Goal: Navigation & Orientation: Understand site structure

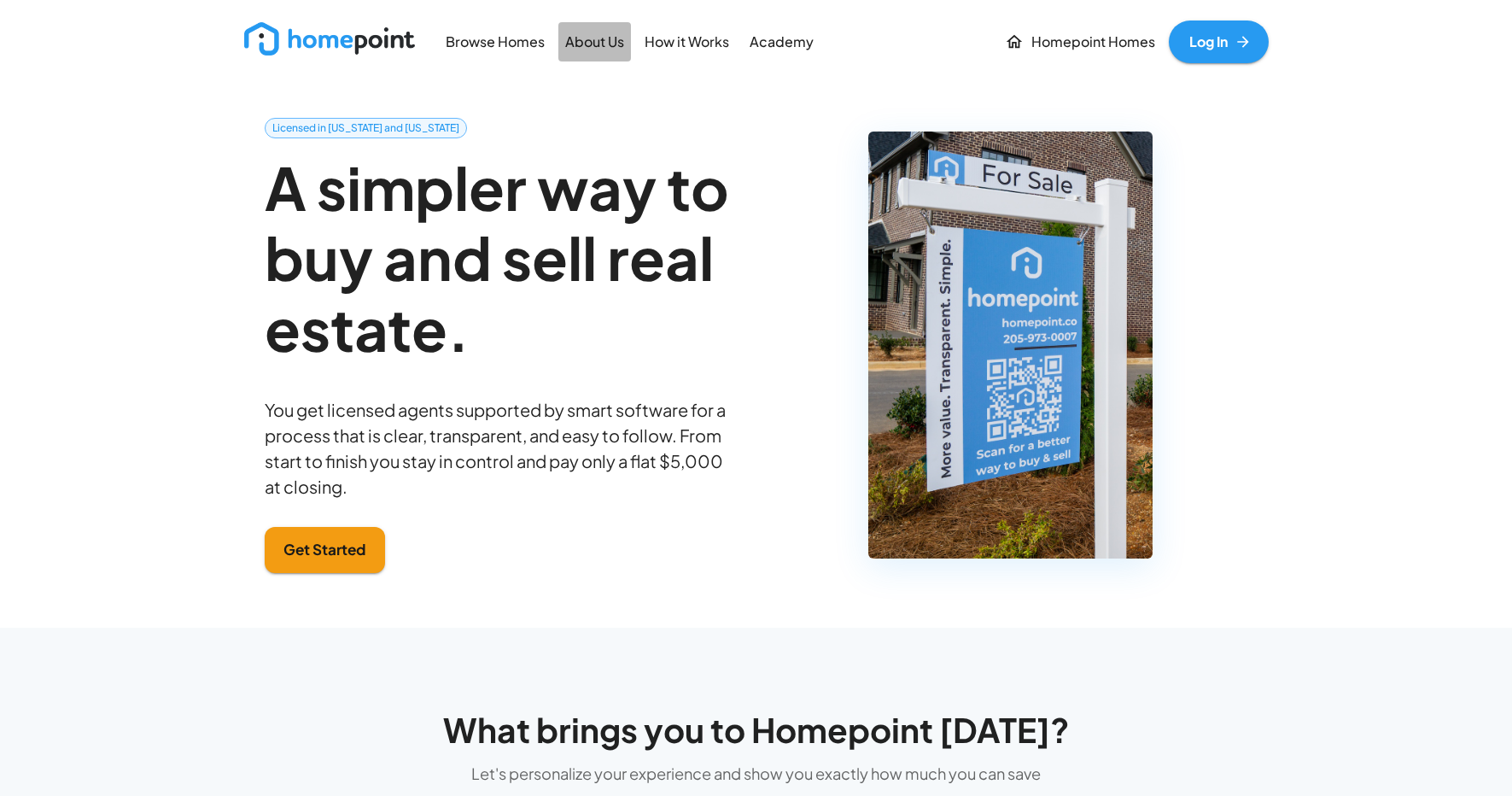
click at [596, 45] on p "About Us" at bounding box center [594, 42] width 59 height 20
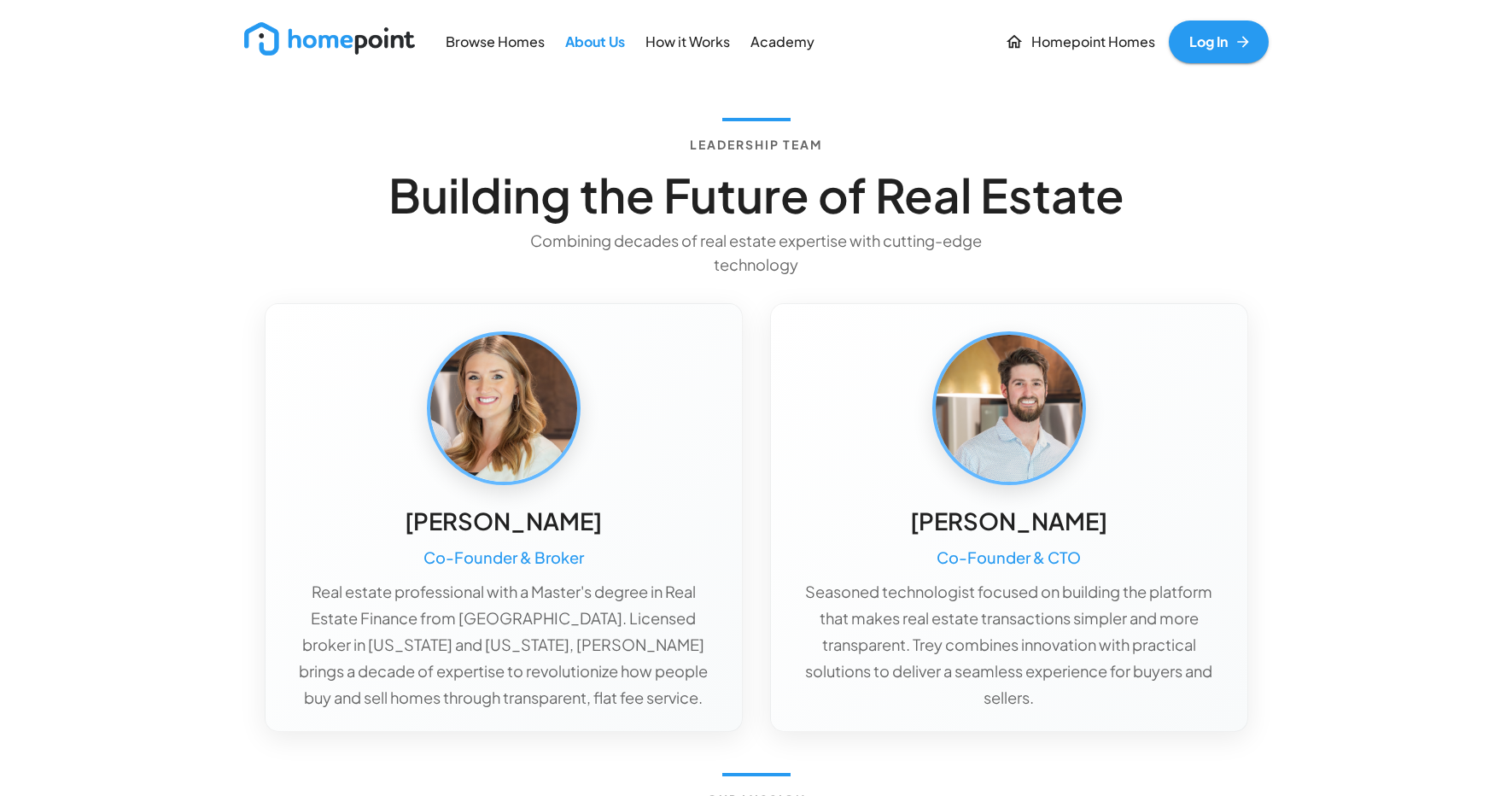
click at [699, 42] on p "How it Works" at bounding box center [687, 42] width 85 height 20
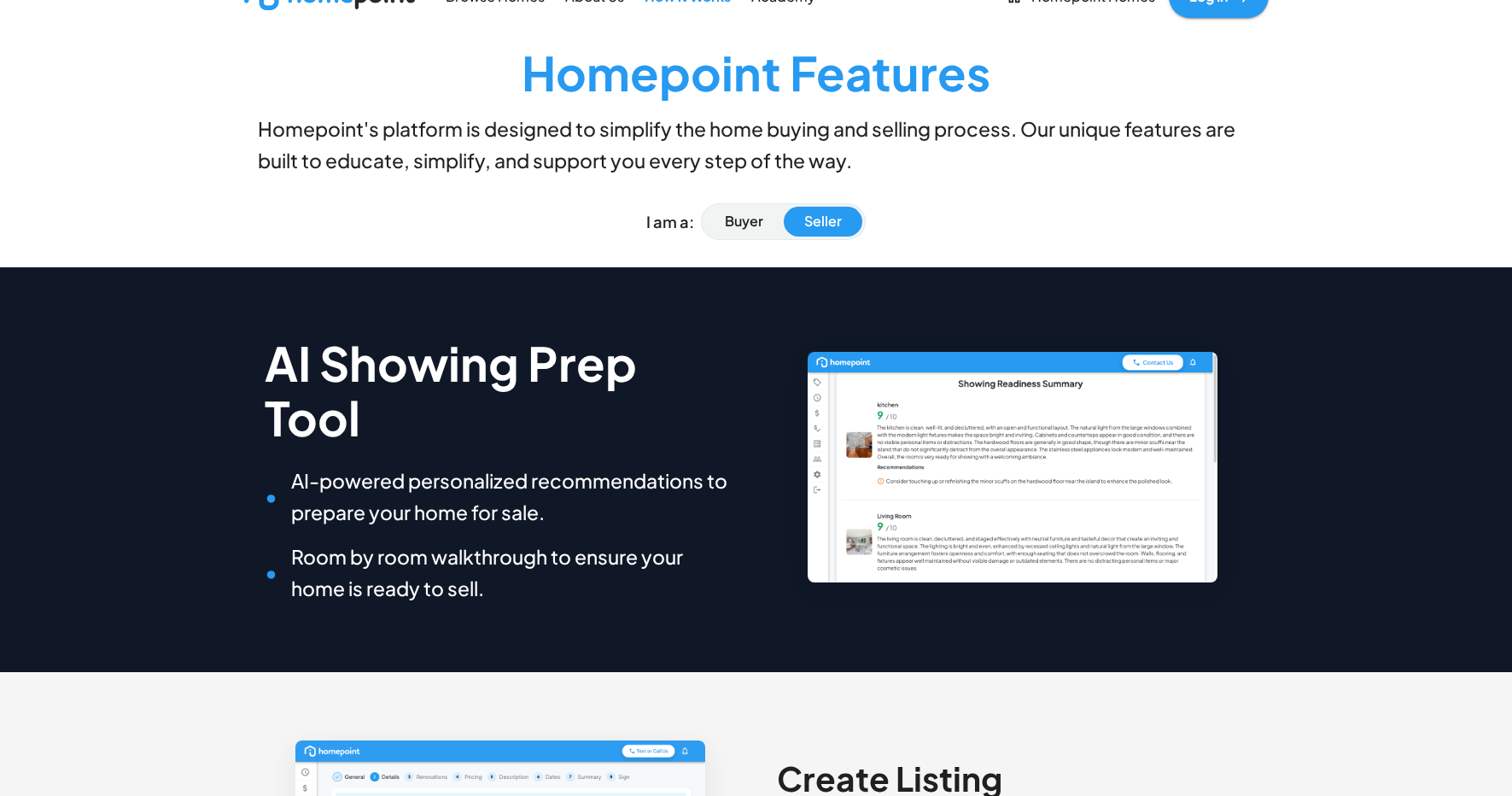
scroll to position [49, 0]
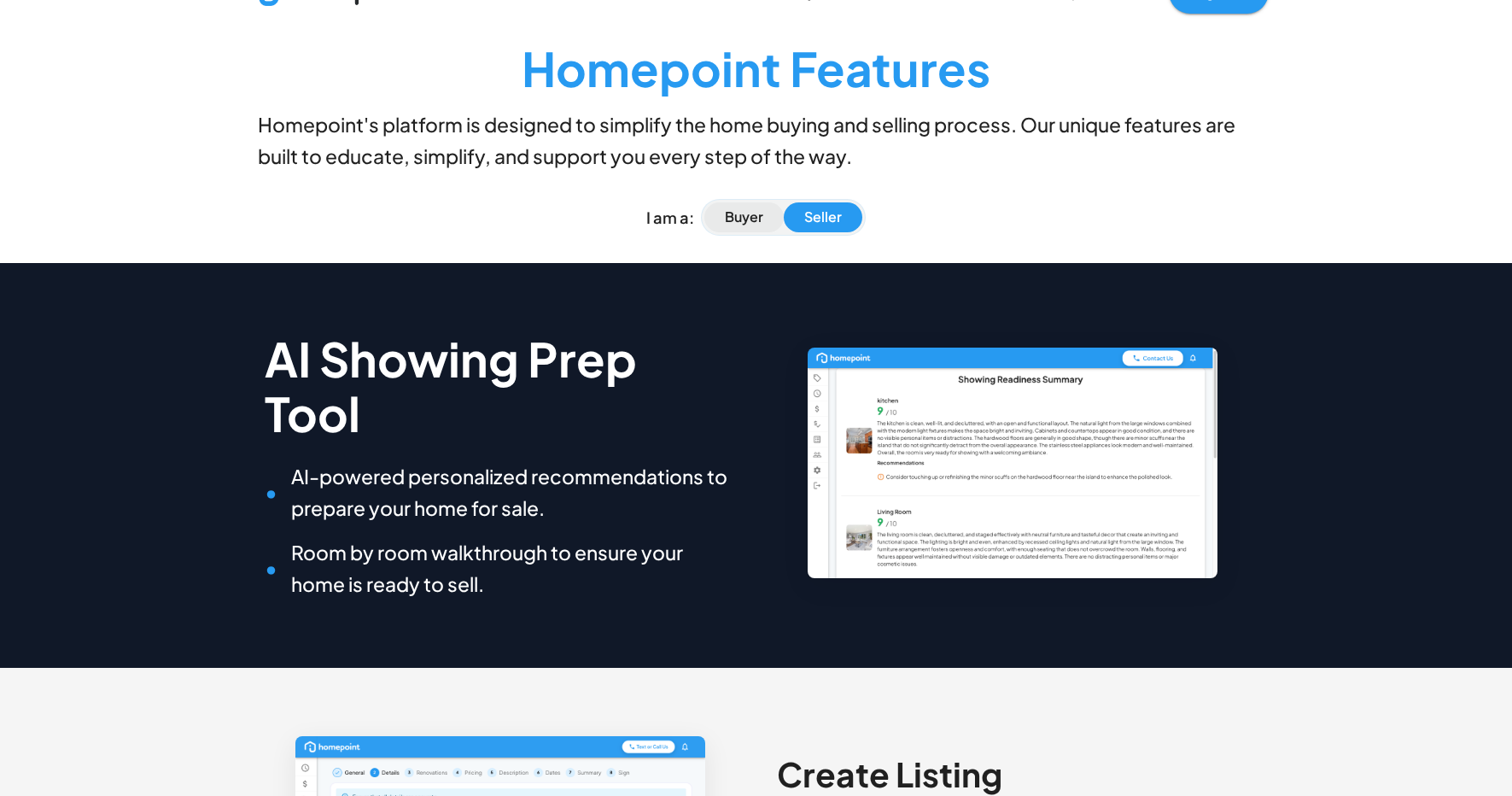
click at [746, 216] on p "Buyer" at bounding box center [743, 216] width 38 height 20
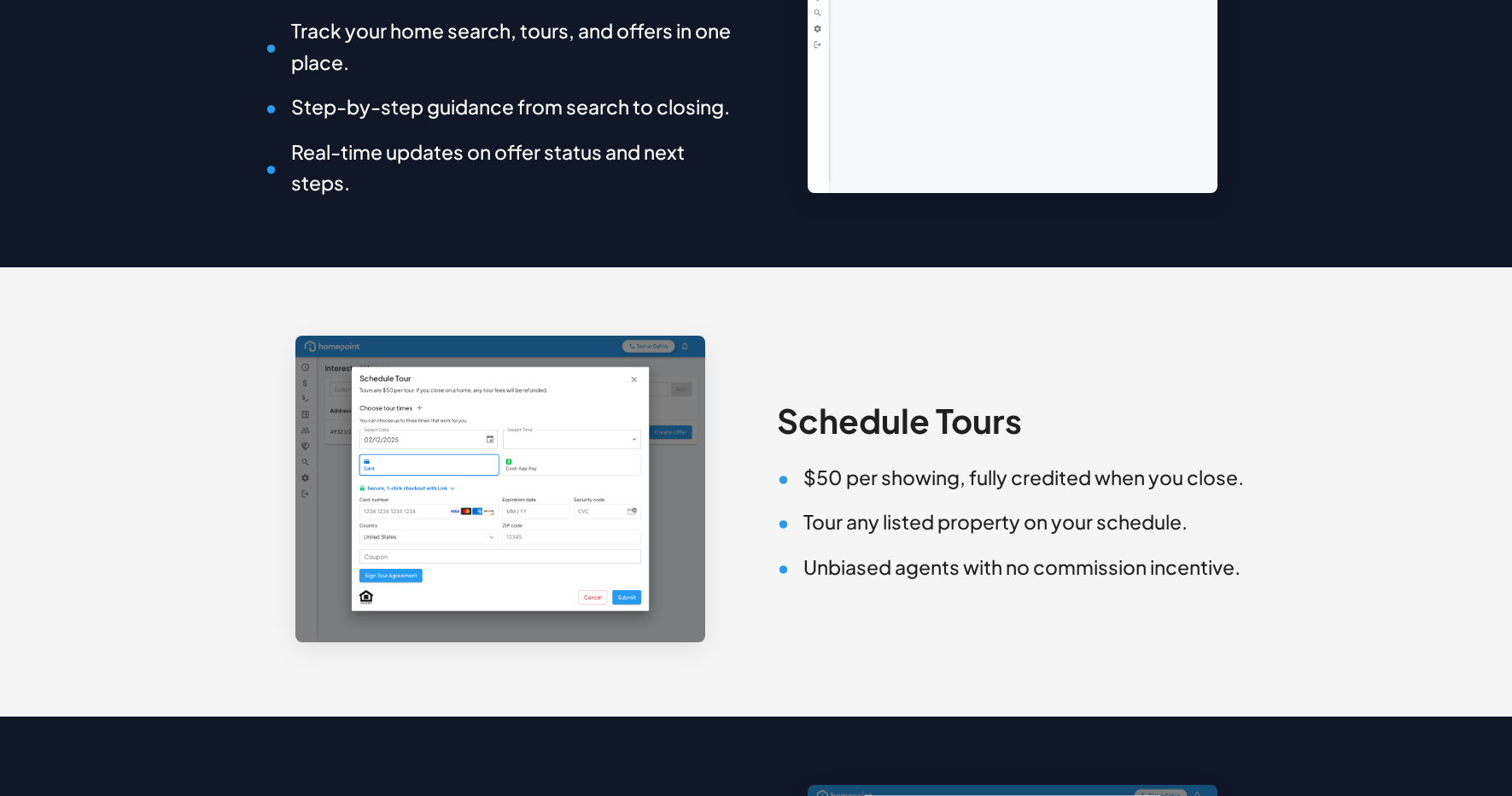
scroll to position [0, 0]
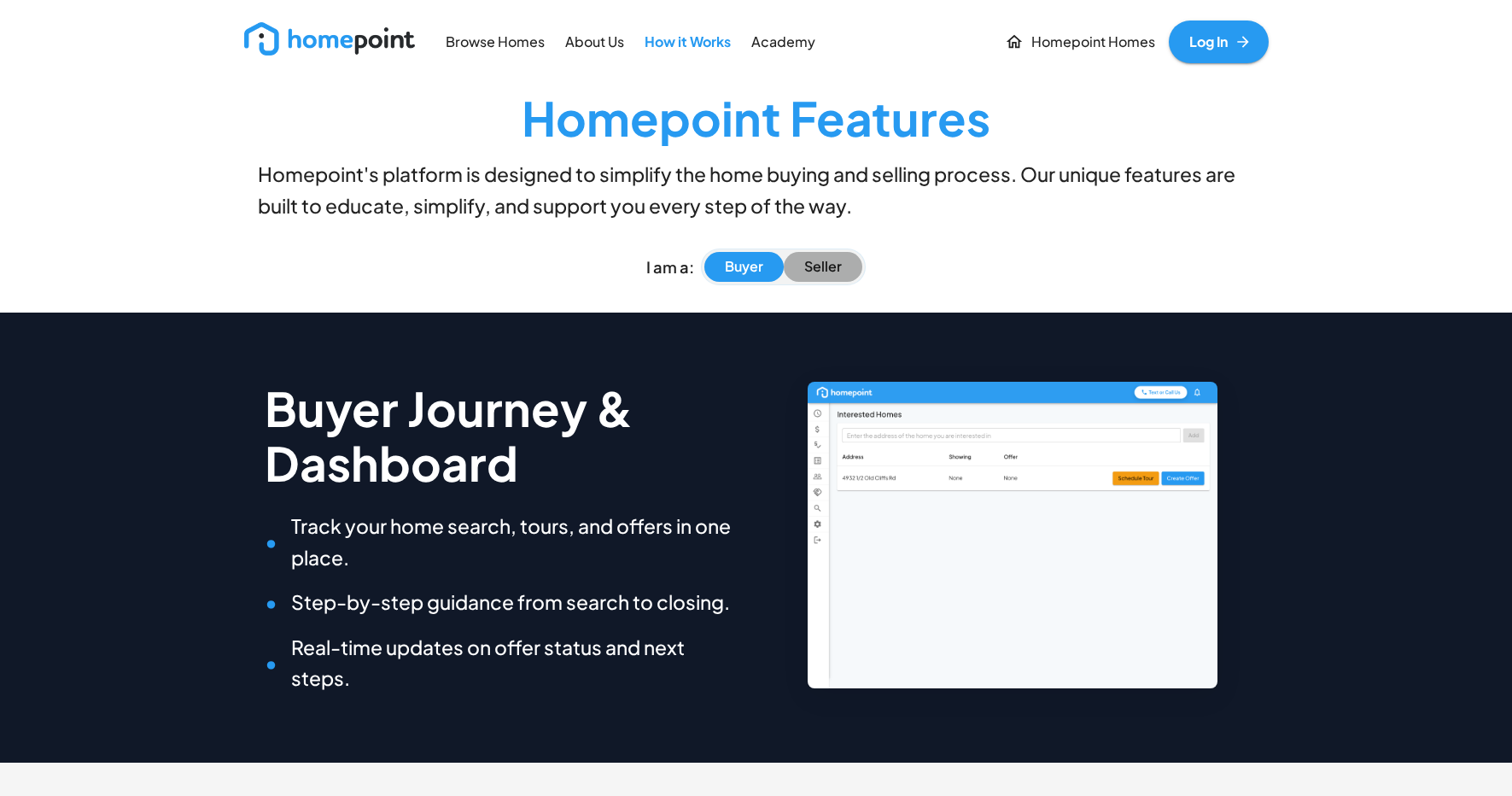
click at [802, 257] on button "Seller" at bounding box center [823, 267] width 78 height 30
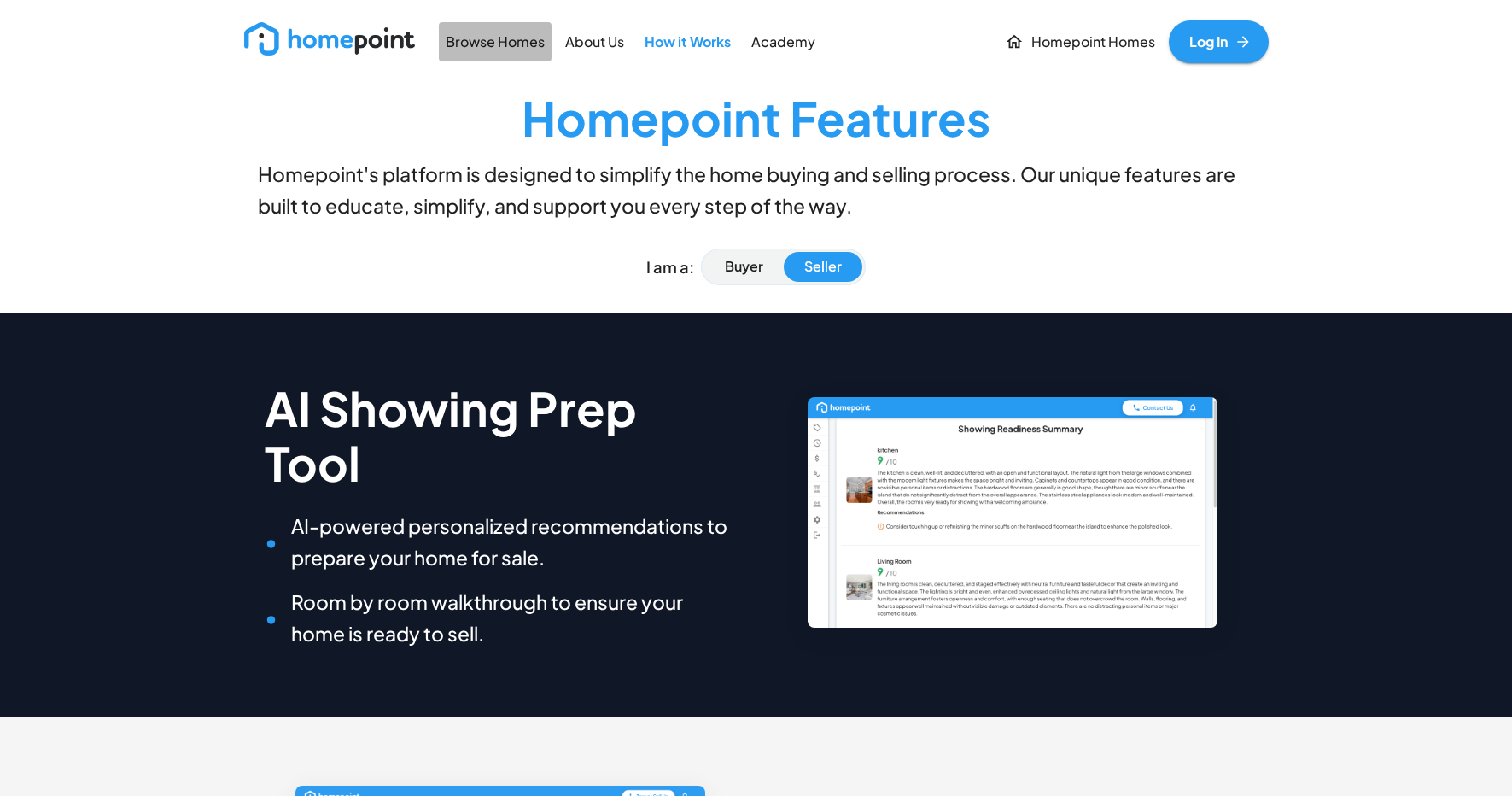
click at [498, 47] on p "Browse Homes" at bounding box center [495, 42] width 99 height 20
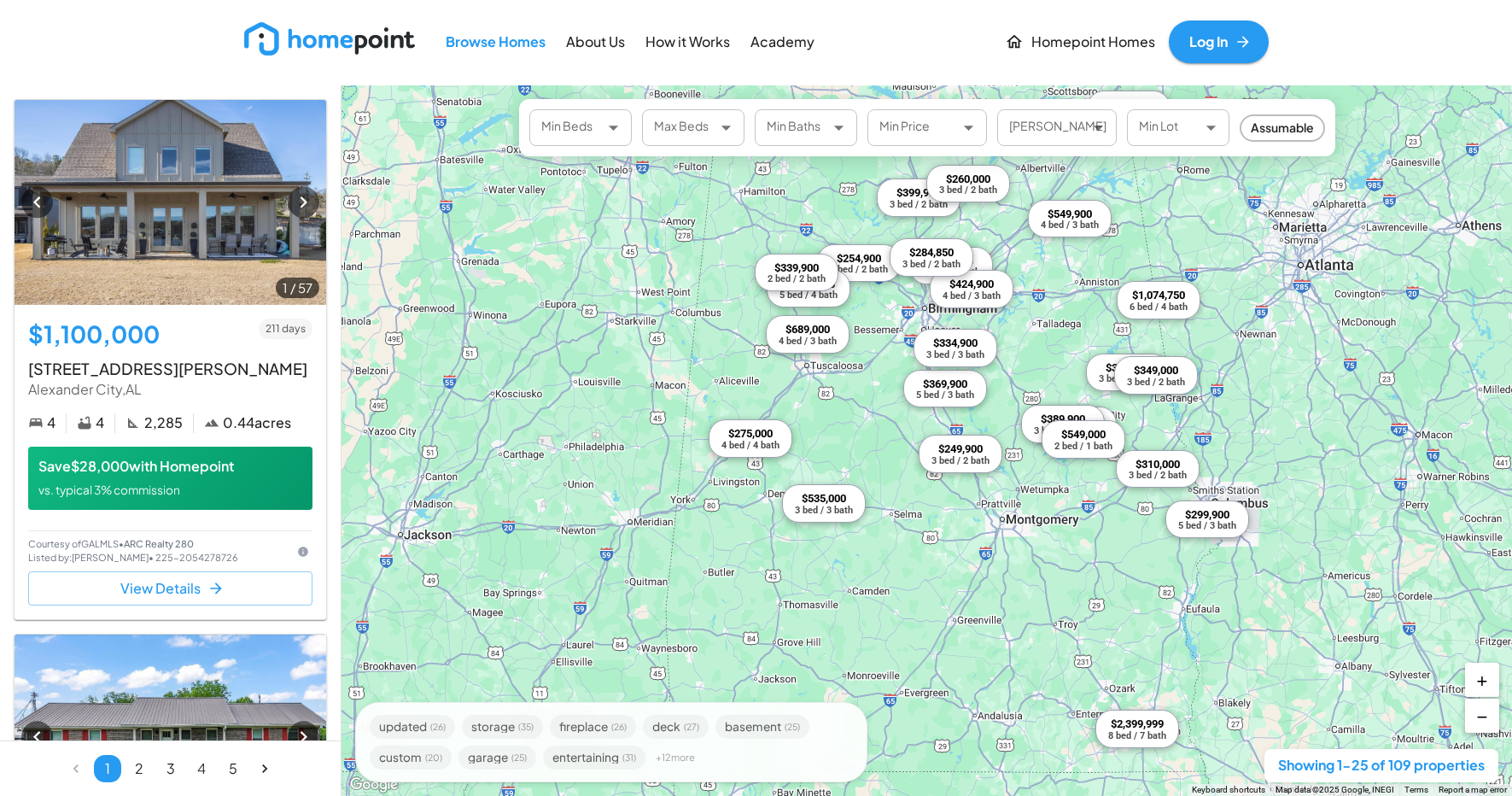
click at [779, 44] on p "Academy" at bounding box center [782, 42] width 64 height 20
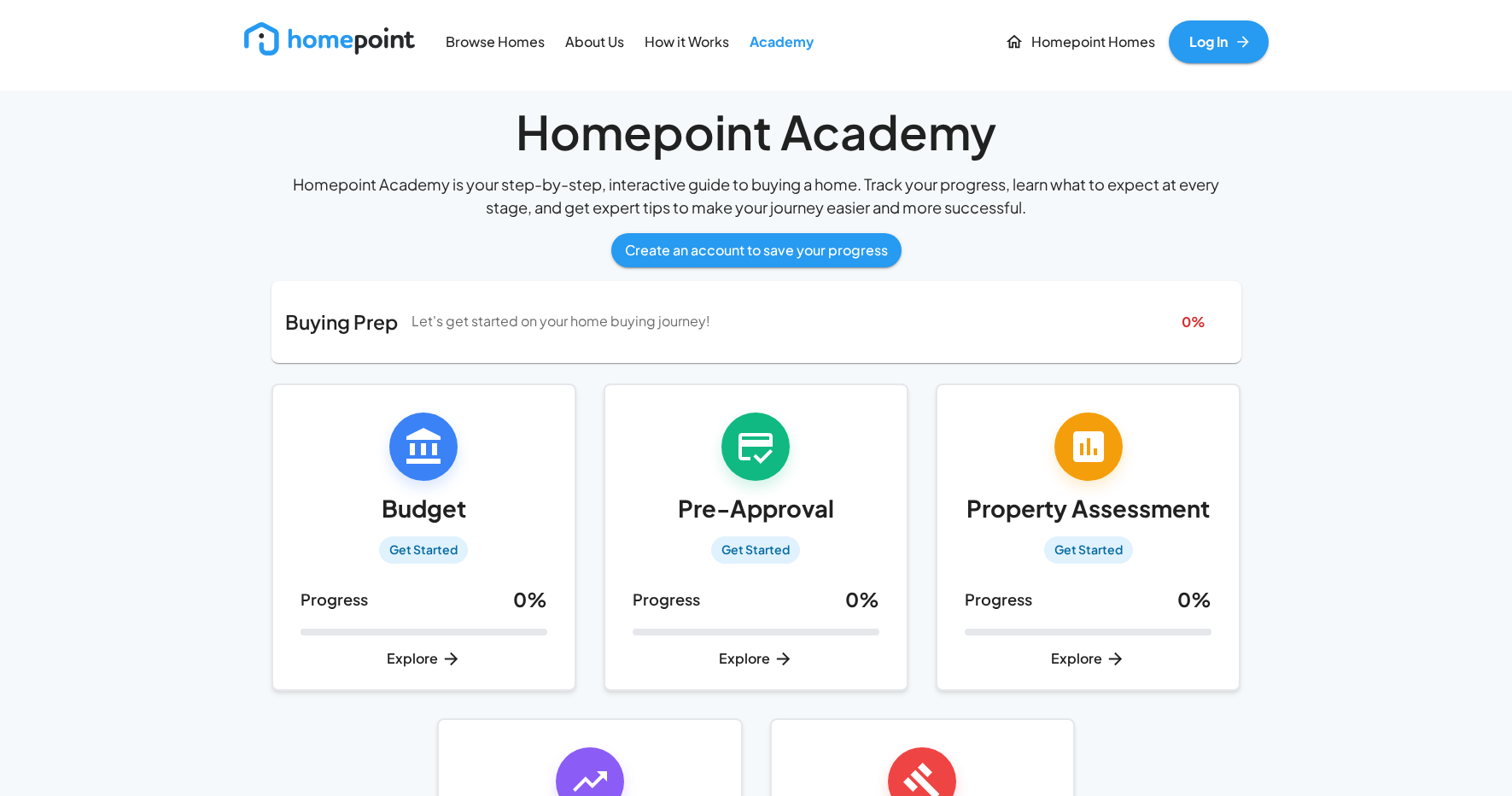
click at [605, 49] on p "About Us" at bounding box center [594, 42] width 59 height 20
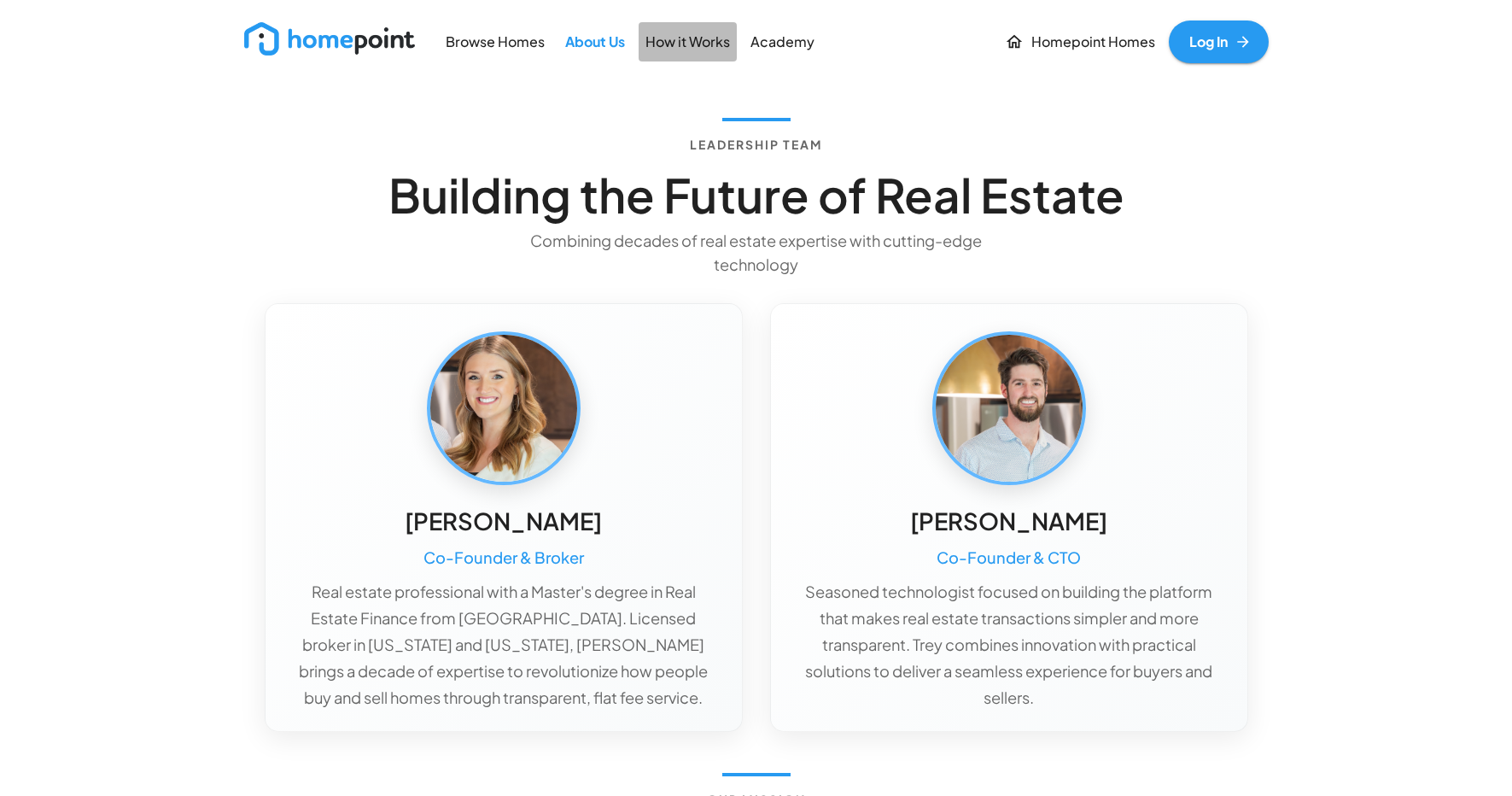
click at [669, 49] on p "How it Works" at bounding box center [687, 42] width 85 height 20
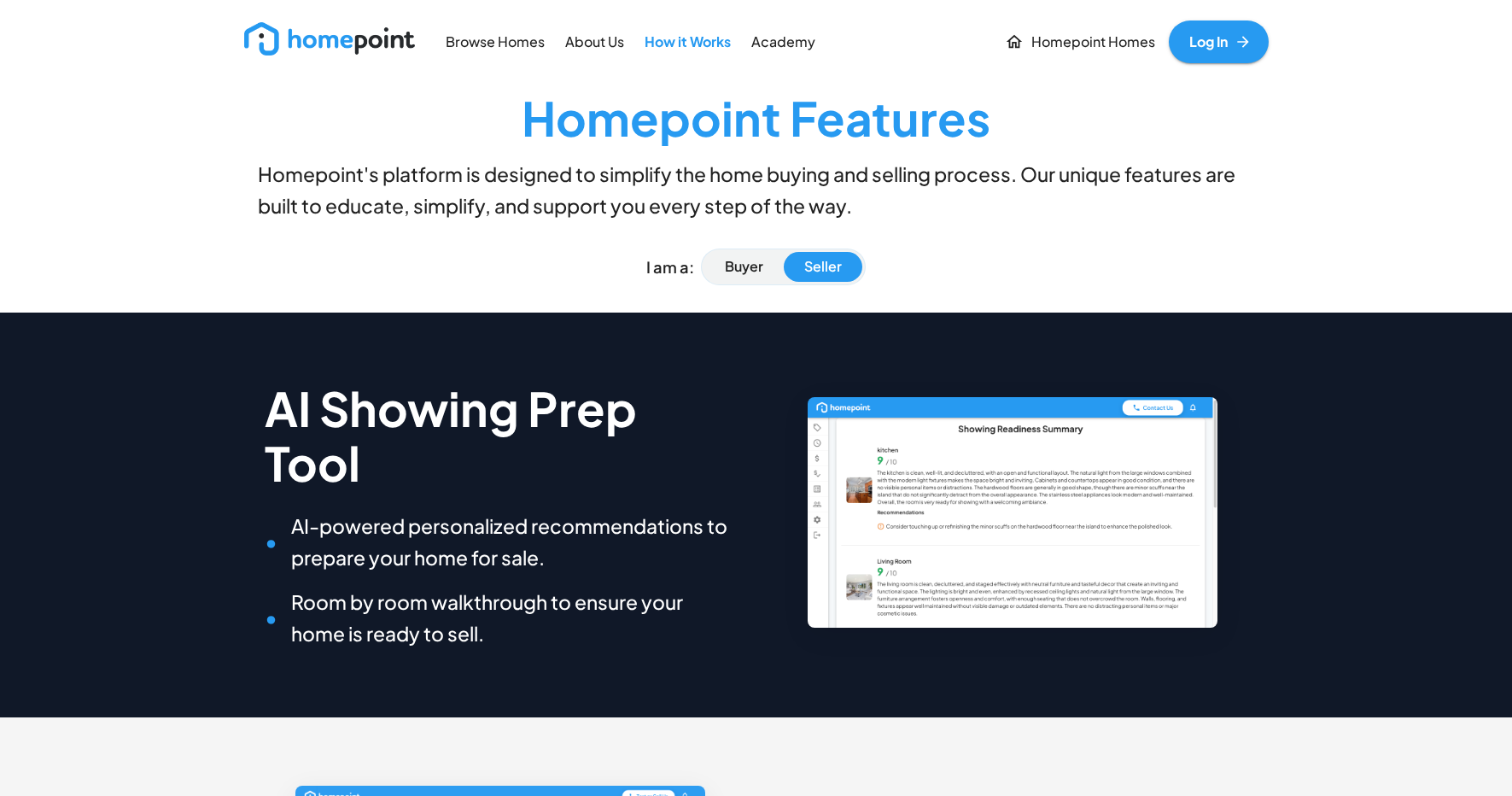
click at [374, 44] on img at bounding box center [329, 39] width 171 height 34
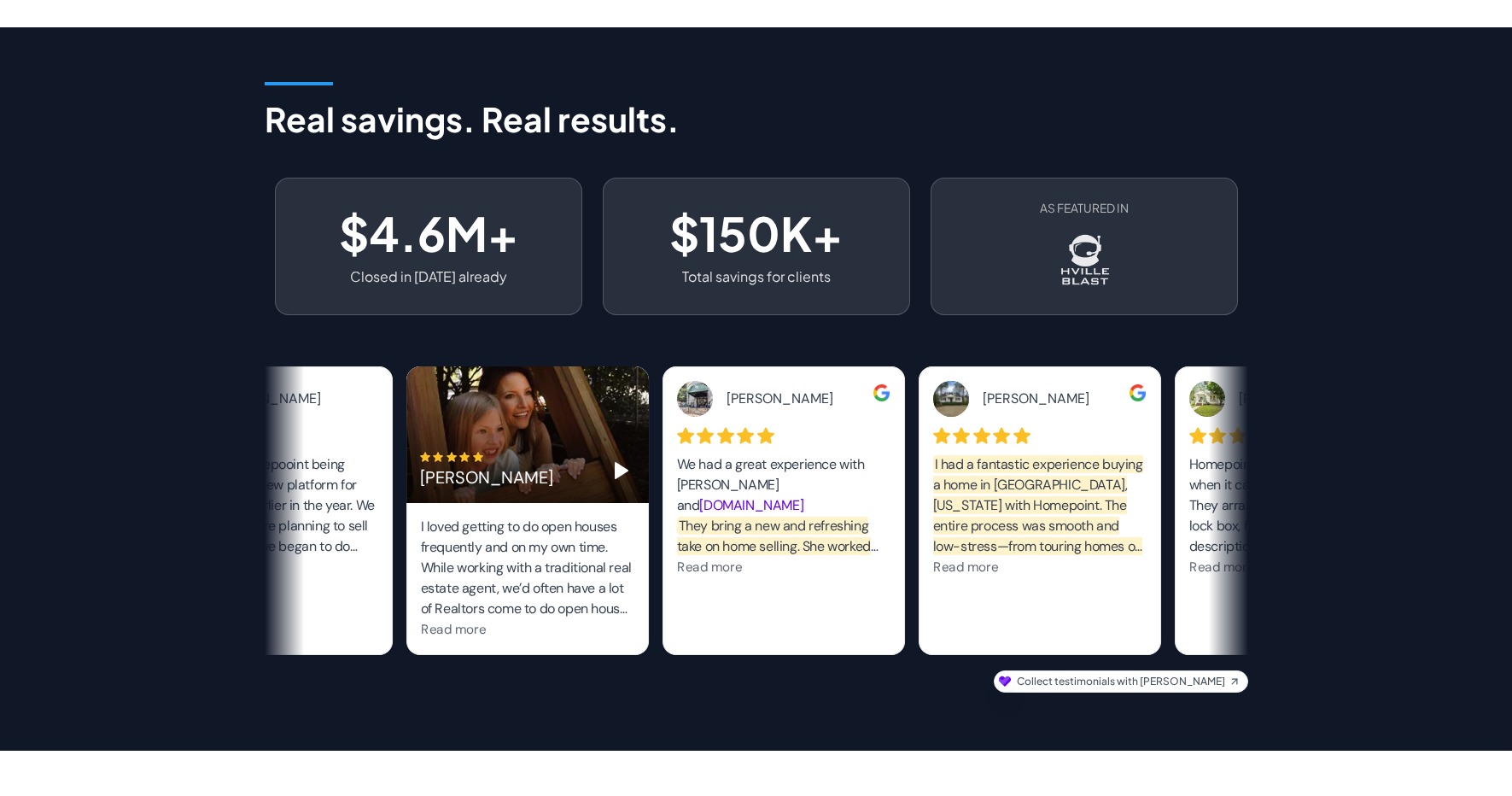
scroll to position [1421, 0]
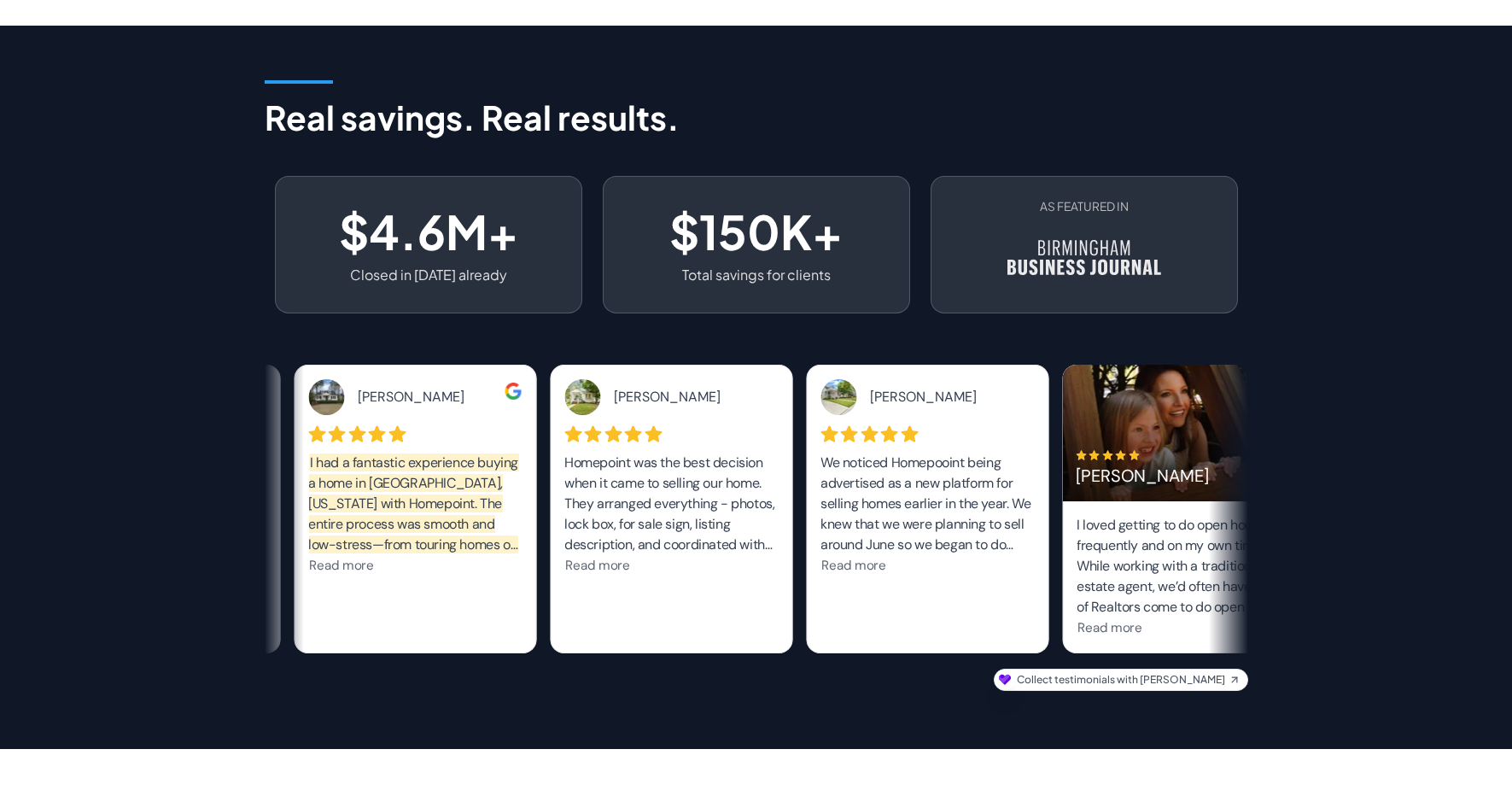
drag, startPoint x: 1175, startPoint y: 497, endPoint x: 927, endPoint y: 538, distance: 251.4
click at [927, 538] on div "[PERSON_NAME] We had a great experience with [PERSON_NAME] and [DOMAIN_NAME] Th…" at bounding box center [1311, 510] width 5121 height 290
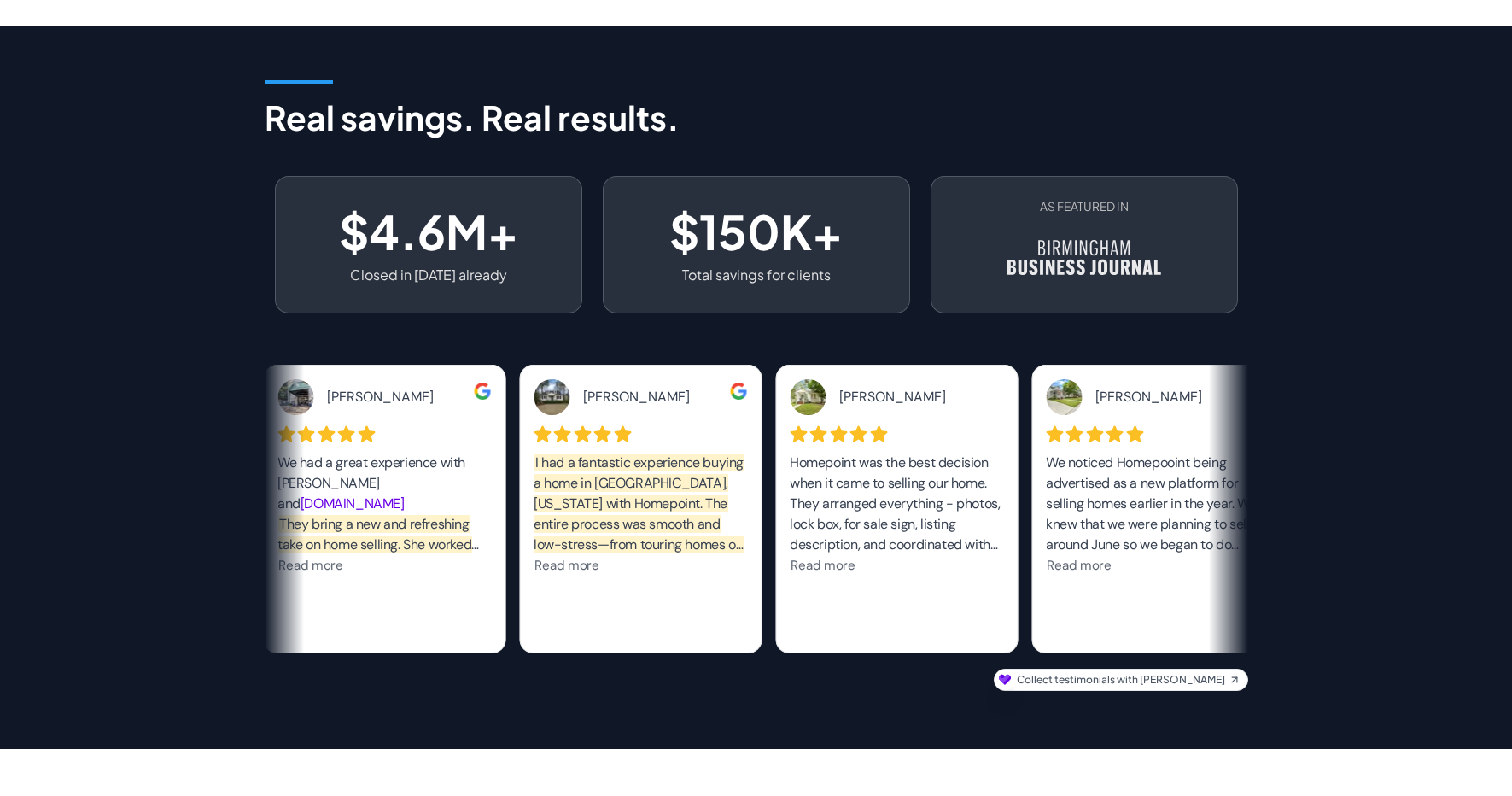
drag, startPoint x: 974, startPoint y: 538, endPoint x: 664, endPoint y: 582, distance: 313.1
click at [674, 581] on div "[PERSON_NAME] We had a great experience with [PERSON_NAME] and [DOMAIN_NAME] Th…" at bounding box center [256, 510] width 5121 height 290
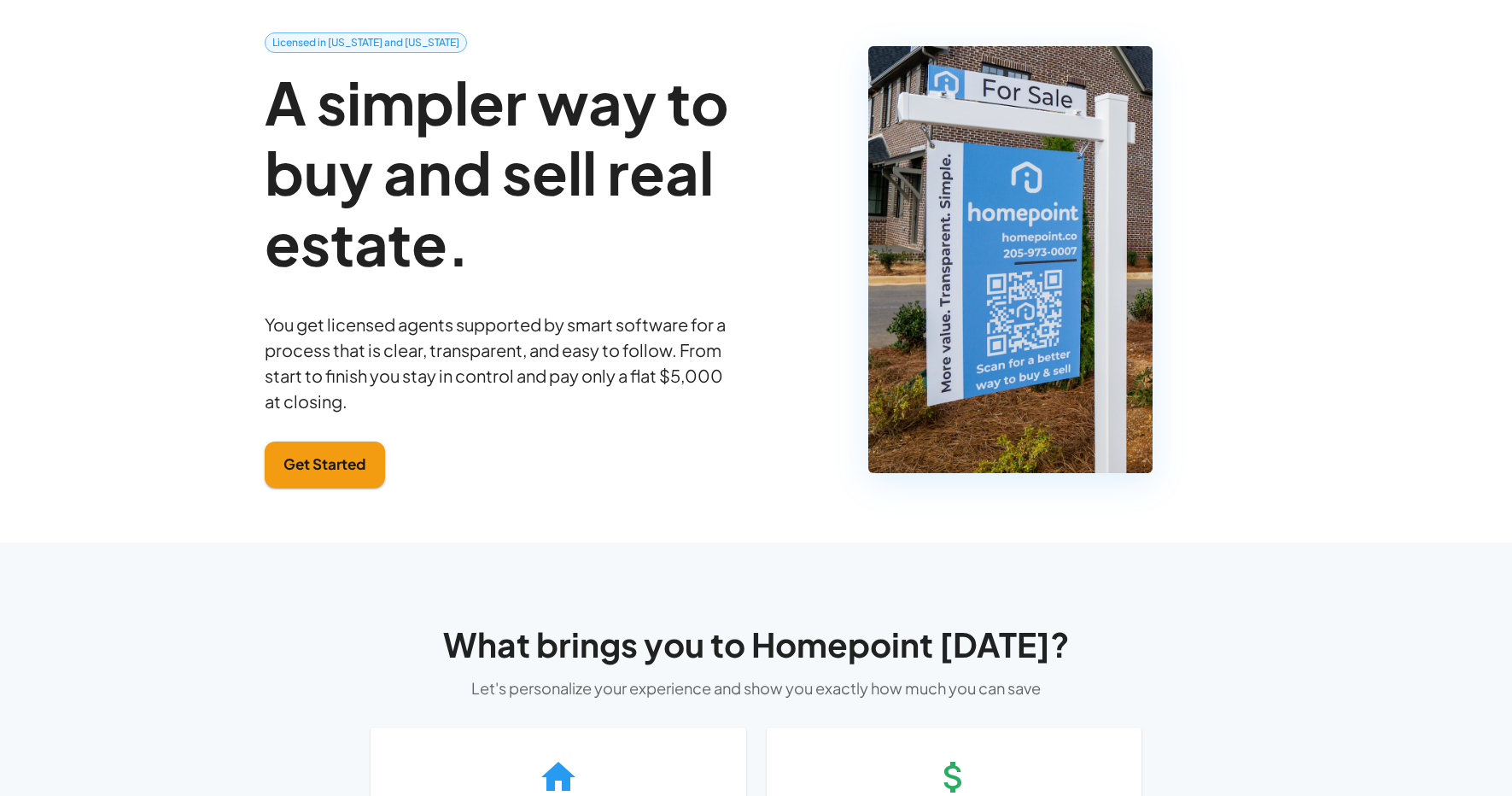
scroll to position [0, 0]
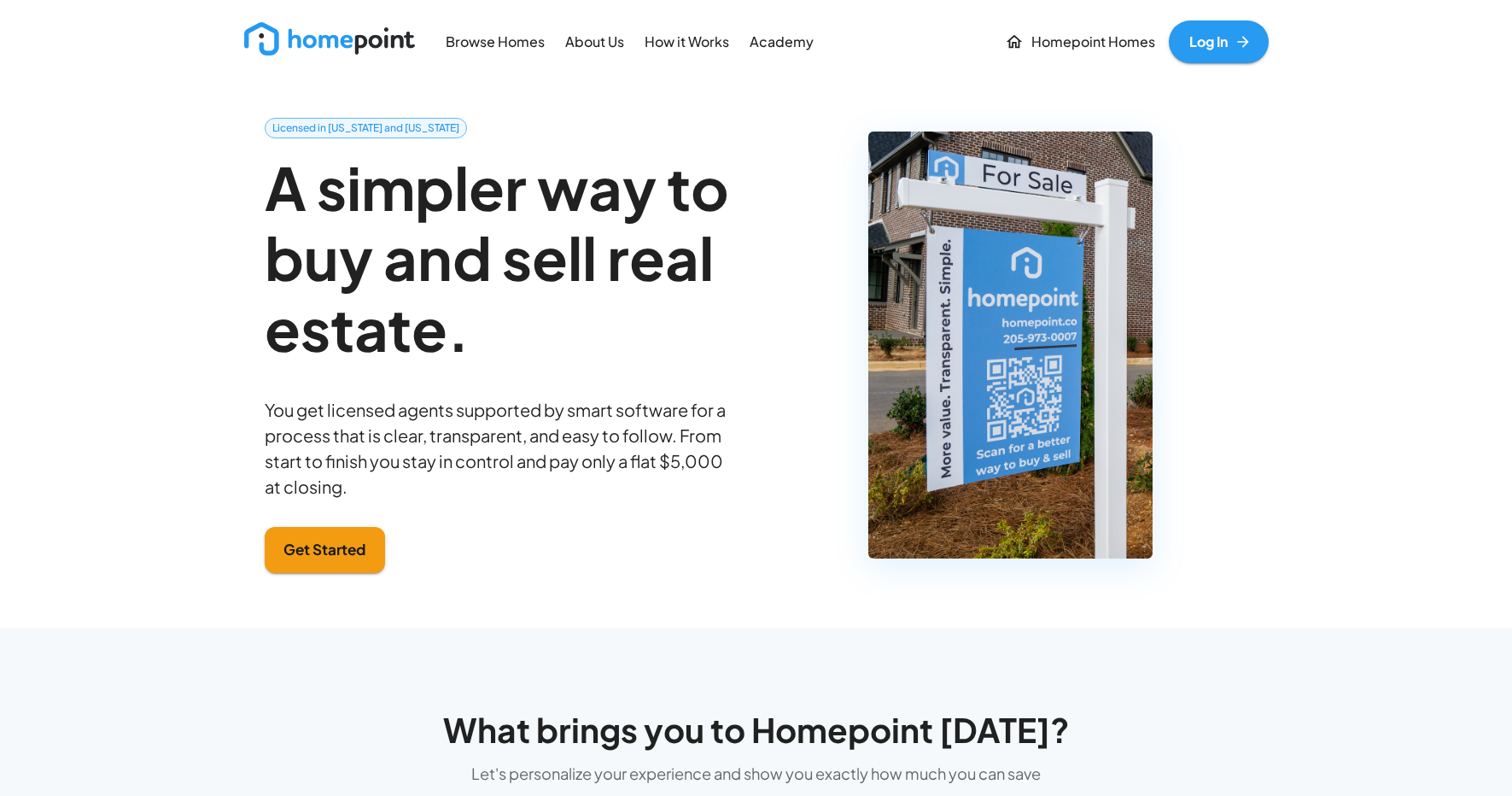
click at [346, 40] on img at bounding box center [329, 39] width 171 height 34
click at [342, 42] on img at bounding box center [329, 39] width 171 height 34
